Goal: Transaction & Acquisition: Obtain resource

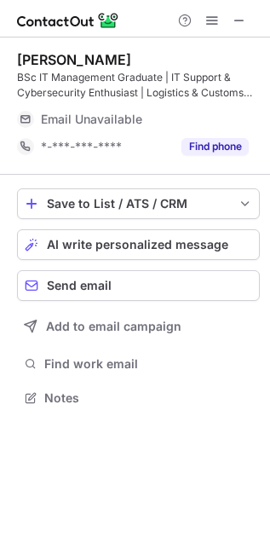
scroll to position [386, 270]
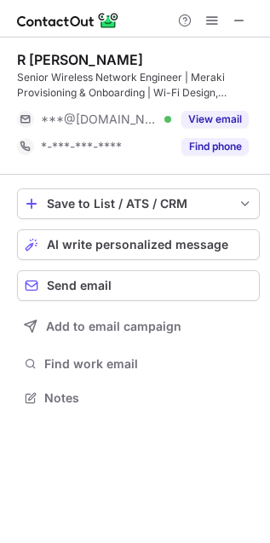
scroll to position [386, 270]
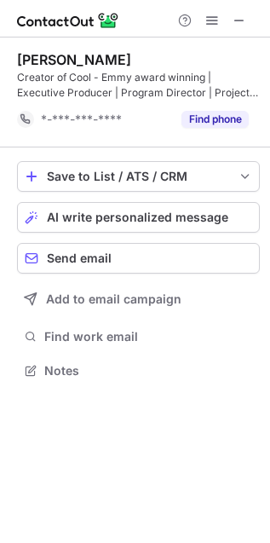
scroll to position [9, 9]
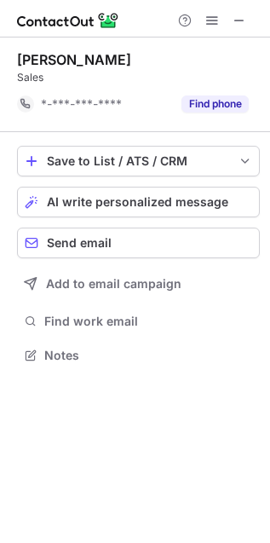
scroll to position [7, 9]
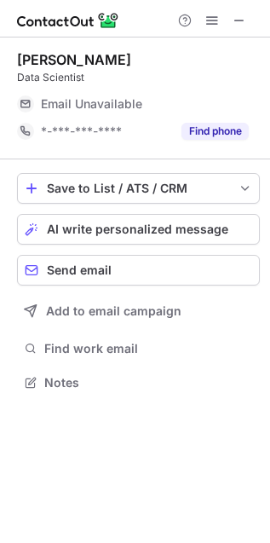
scroll to position [371, 270]
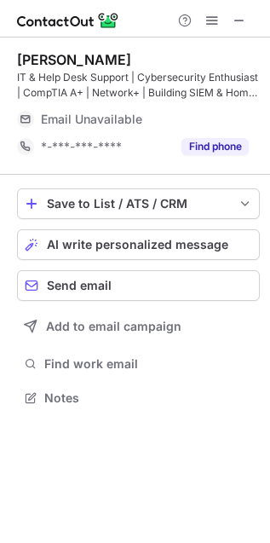
scroll to position [386, 270]
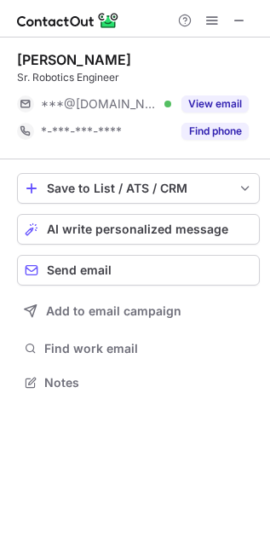
scroll to position [371, 270]
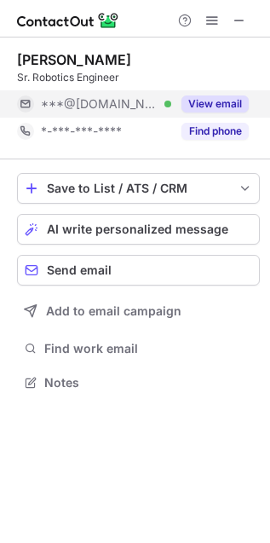
click at [236, 99] on button "View email" at bounding box center [215, 104] width 67 height 17
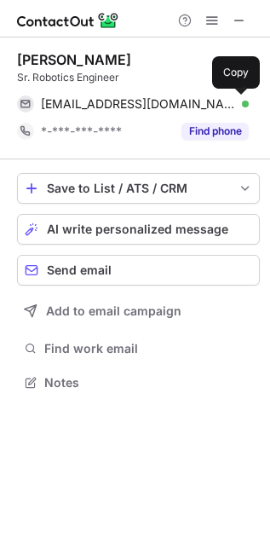
click at [236, 99] on span at bounding box center [241, 104] width 14 height 14
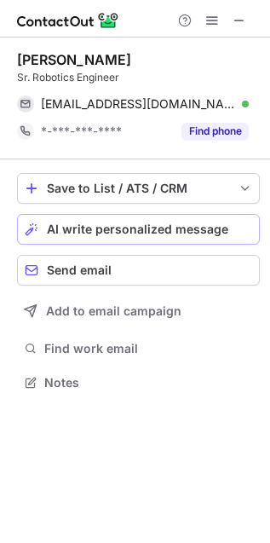
click at [101, 239] on button "AI write personalized message" at bounding box center [138, 229] width 243 height 31
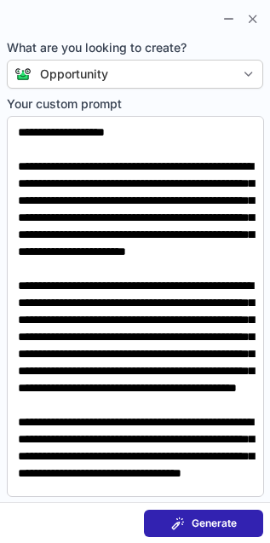
click at [195, 526] on span "Generate" at bounding box center [214, 524] width 45 height 14
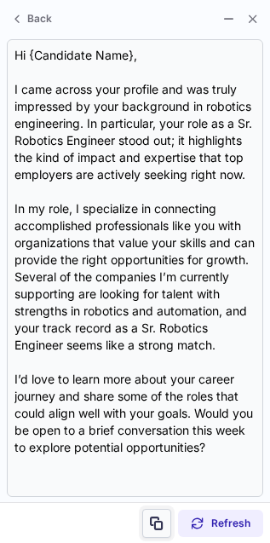
click at [154, 517] on span at bounding box center [157, 524] width 14 height 14
drag, startPoint x: 154, startPoint y: 517, endPoint x: -520, endPoint y: 229, distance: 733.1
click at [0, 229] on html "Dave Ford Sr. Robotics Engineer davidmichaelford@gmail.com Verified Send email …" at bounding box center [135, 271] width 270 height 543
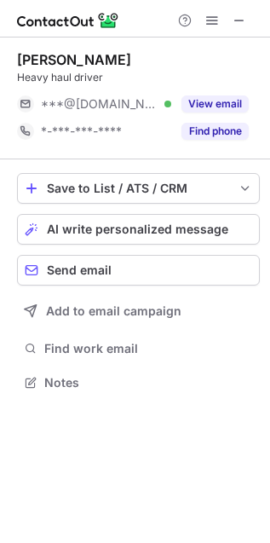
scroll to position [371, 270]
